Goal: Task Accomplishment & Management: Use online tool/utility

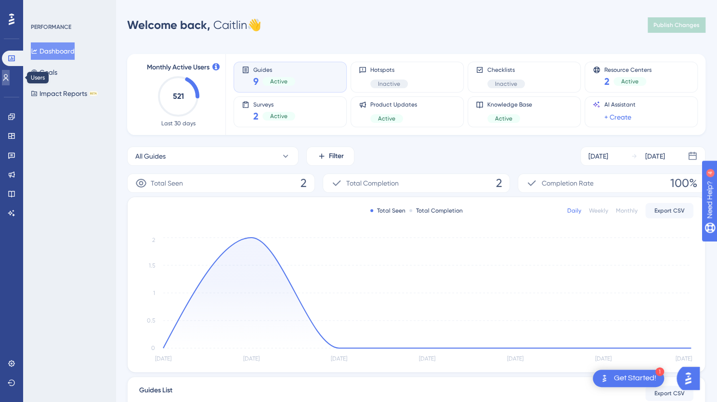
click at [10, 79] on icon at bounding box center [6, 78] width 8 height 8
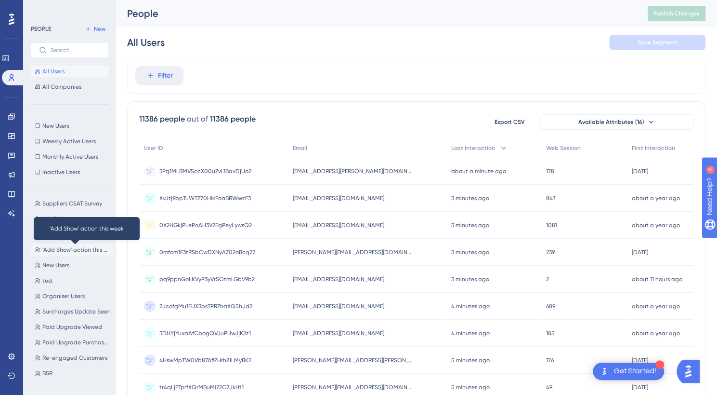
click at [72, 247] on span "'Add Show' action this week" at bounding box center [76, 250] width 68 height 8
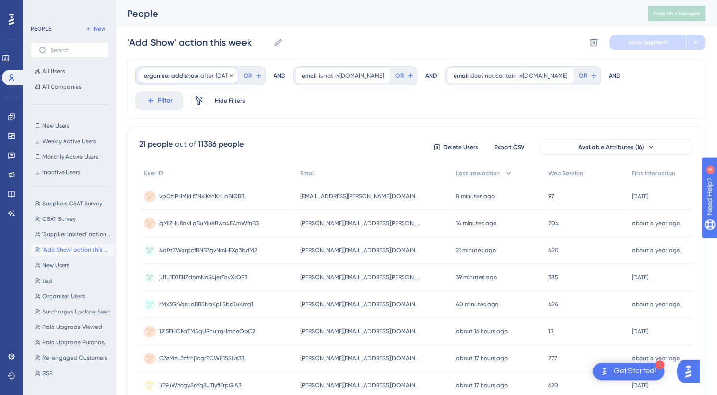
click at [188, 71] on div "organiser add show after [DATE] [DATE] Remove" at bounding box center [188, 75] width 101 height 15
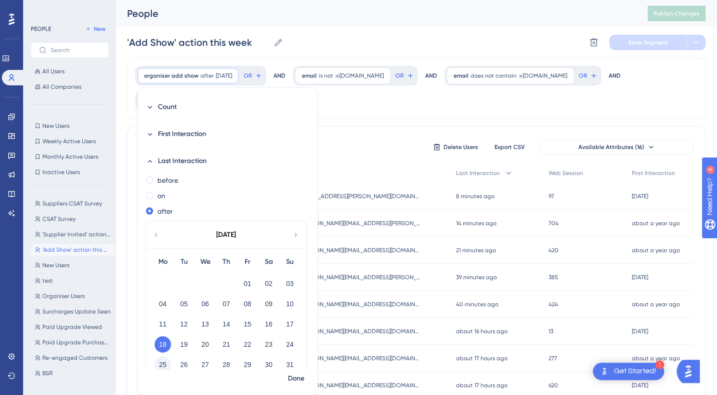
click at [163, 361] on button "25" at bounding box center [163, 364] width 16 height 16
click at [246, 364] on button "29" at bounding box center [247, 364] width 16 height 16
click at [289, 377] on span "Done" at bounding box center [296, 378] width 16 height 12
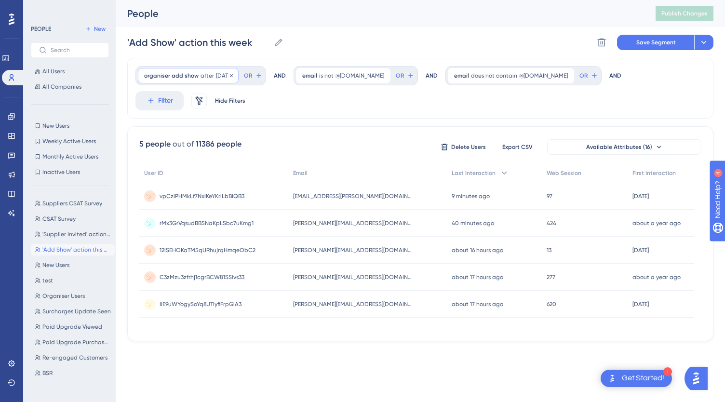
click at [221, 79] on span "[DATE]" at bounding box center [224, 76] width 16 height 8
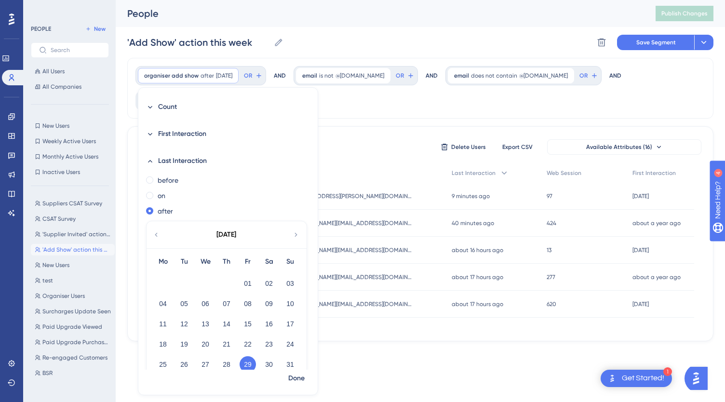
click at [292, 234] on icon at bounding box center [296, 234] width 8 height 9
click at [166, 281] on button "01" at bounding box center [163, 283] width 16 height 16
click at [288, 375] on span "Done" at bounding box center [296, 378] width 16 height 12
